Goal: Entertainment & Leisure: Consume media (video, audio)

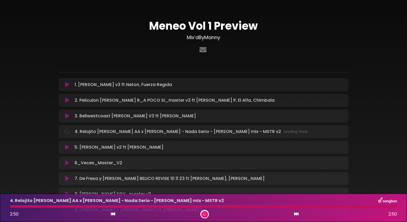
scroll to position [46, 0]
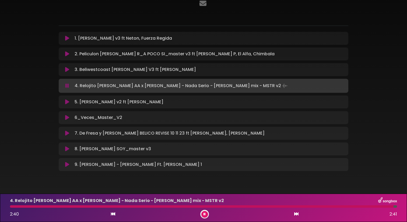
click at [67, 87] on icon at bounding box center [67, 85] width 4 height 5
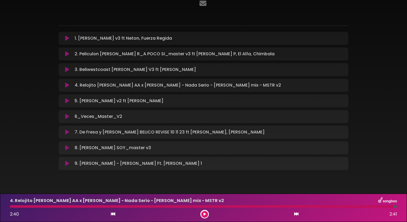
click at [13, 205] on div at bounding box center [202, 206] width 384 height 2
click at [11, 208] on div "4. Relojito [PERSON_NAME] AA x [PERSON_NAME] - Nada Serio - [PERSON_NAME] mix -…" at bounding box center [204, 207] width 394 height 21
click at [68, 83] on icon at bounding box center [67, 85] width 4 height 6
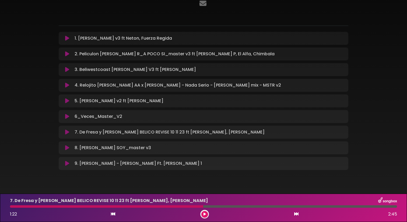
click at [66, 116] on icon at bounding box center [67, 116] width 4 height 5
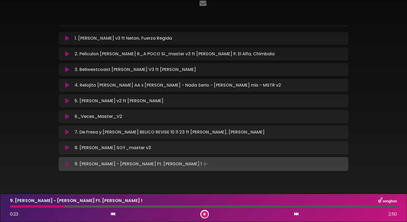
click at [65, 100] on button at bounding box center [67, 100] width 11 height 5
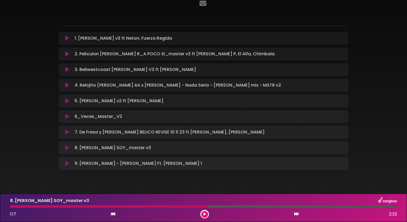
click at [66, 40] on icon at bounding box center [67, 38] width 4 height 5
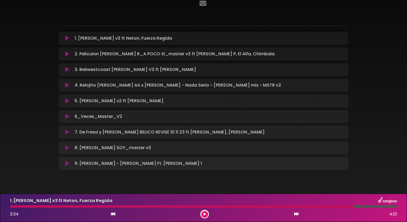
click at [205, 212] on button at bounding box center [204, 214] width 7 height 7
click at [205, 215] on icon at bounding box center [204, 214] width 3 height 4
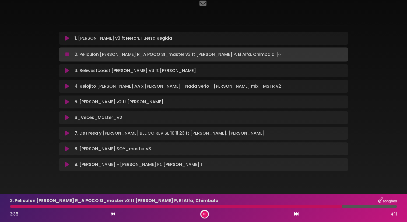
click at [205, 215] on icon at bounding box center [205, 213] width 2 height 3
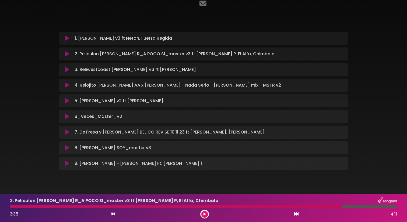
click at [205, 215] on icon at bounding box center [205, 213] width 2 height 3
